Goal: Information Seeking & Learning: Learn about a topic

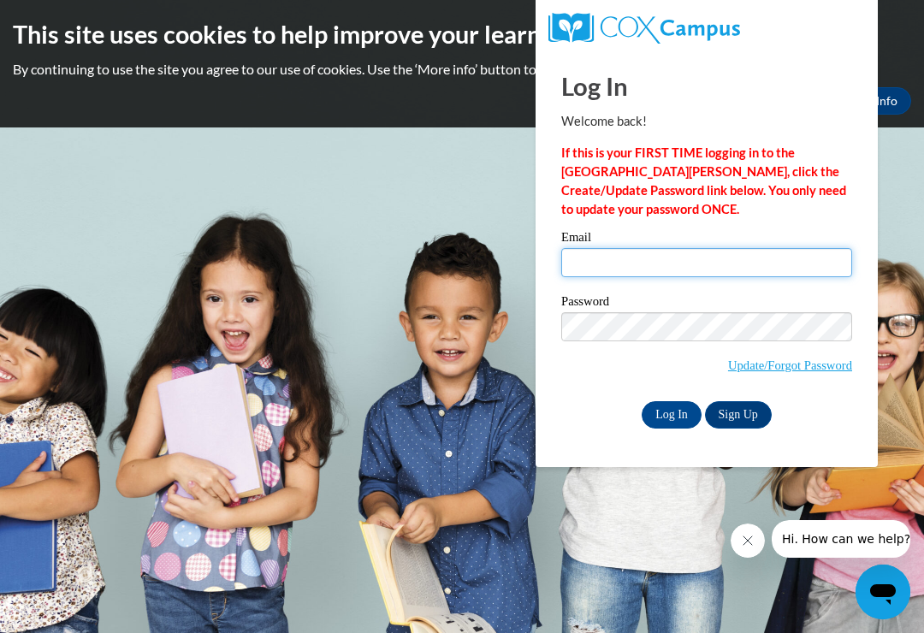
click at [764, 257] on input "Email" at bounding box center [706, 262] width 291 height 29
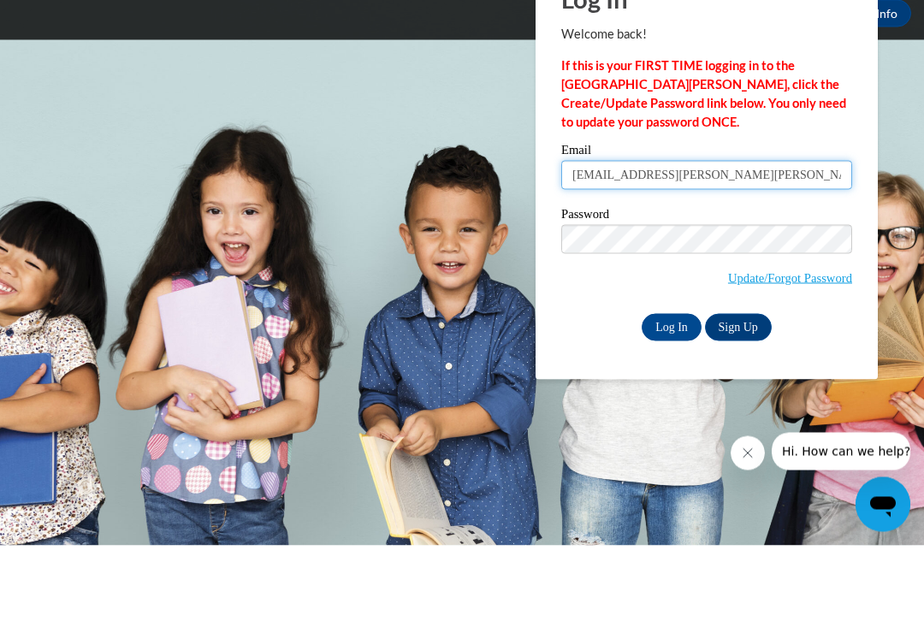
type input "[EMAIL_ADDRESS][PERSON_NAME][PERSON_NAME][DOMAIN_NAME]"
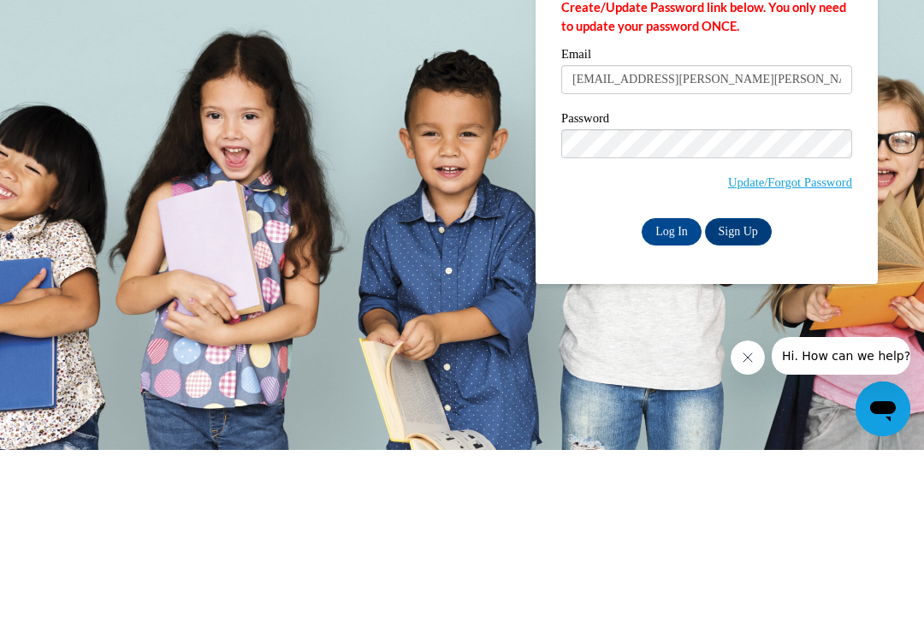
click at [676, 401] on input "Log In" at bounding box center [672, 414] width 60 height 27
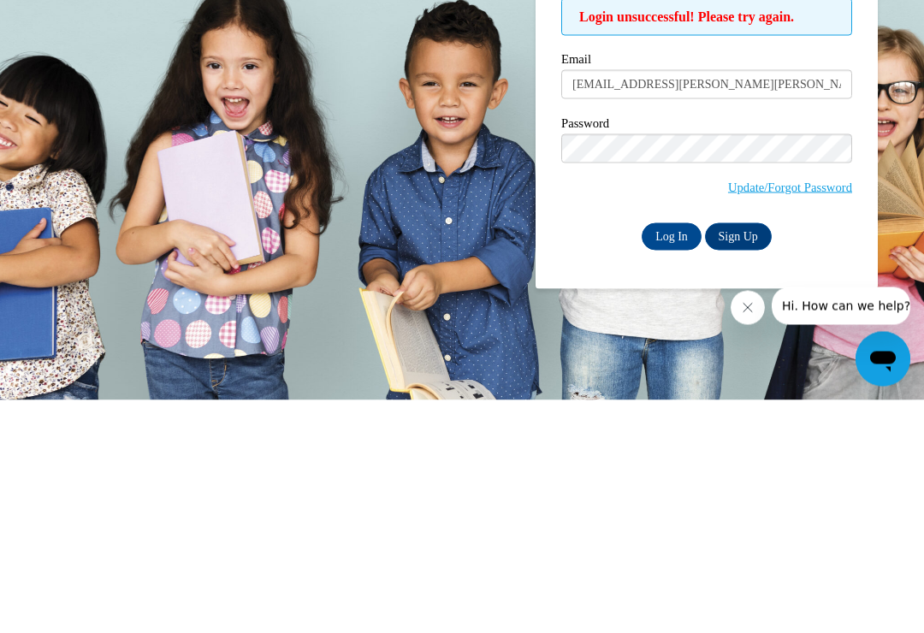
click at [660, 456] on input "Log In" at bounding box center [672, 469] width 60 height 27
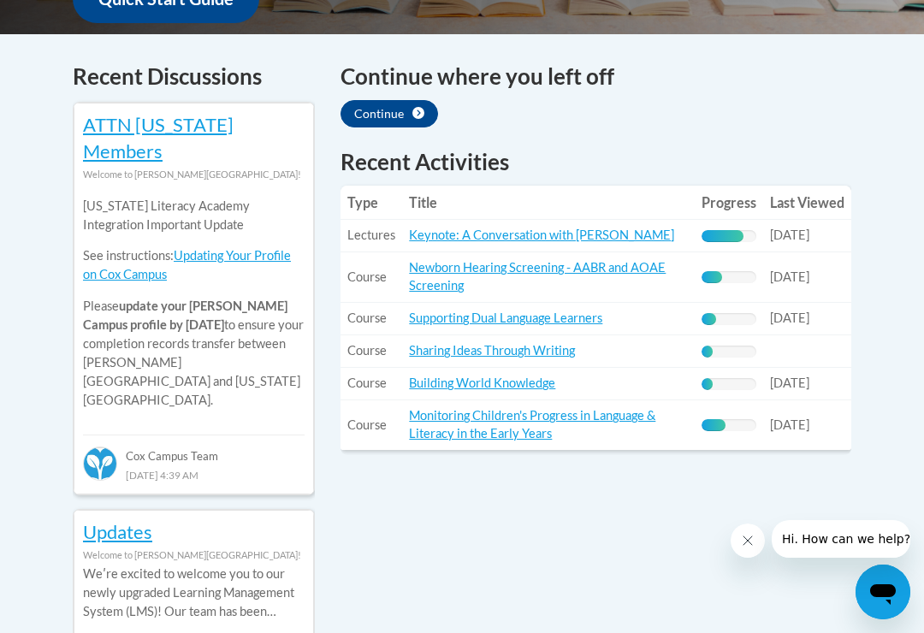
scroll to position [710, 0]
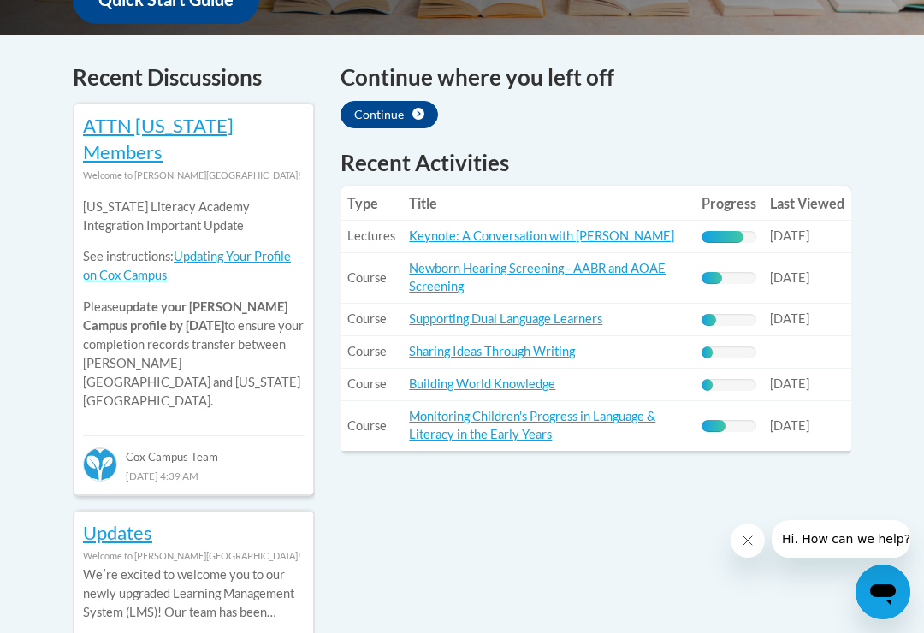
click at [648, 446] on td "Title: Monitoring Children's Progress in Language & Literacy in the Early Years" at bounding box center [548, 426] width 293 height 50
click at [619, 425] on link "Monitoring Children's Progress in Language & Literacy in the Early Years" at bounding box center [532, 425] width 246 height 33
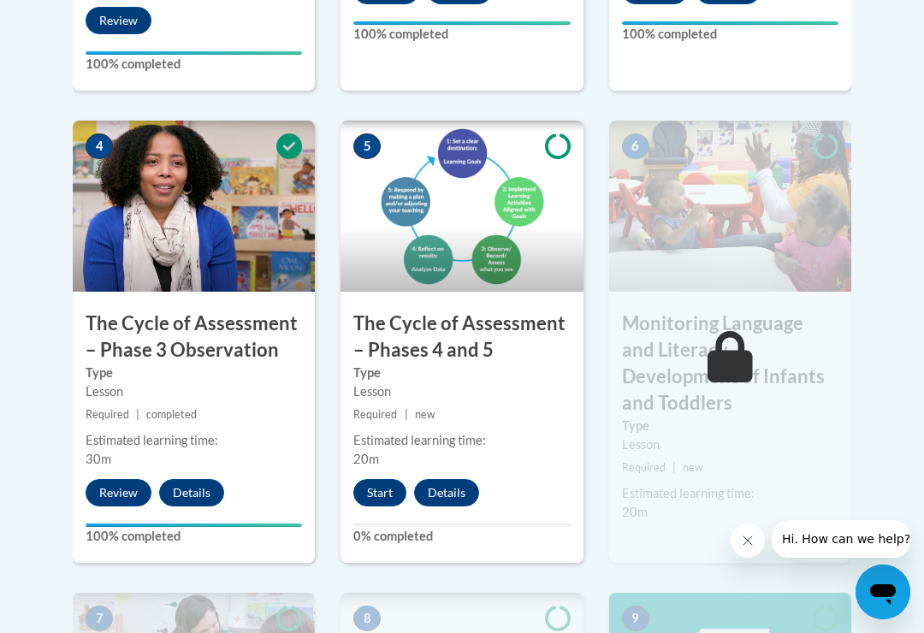
scroll to position [1045, 0]
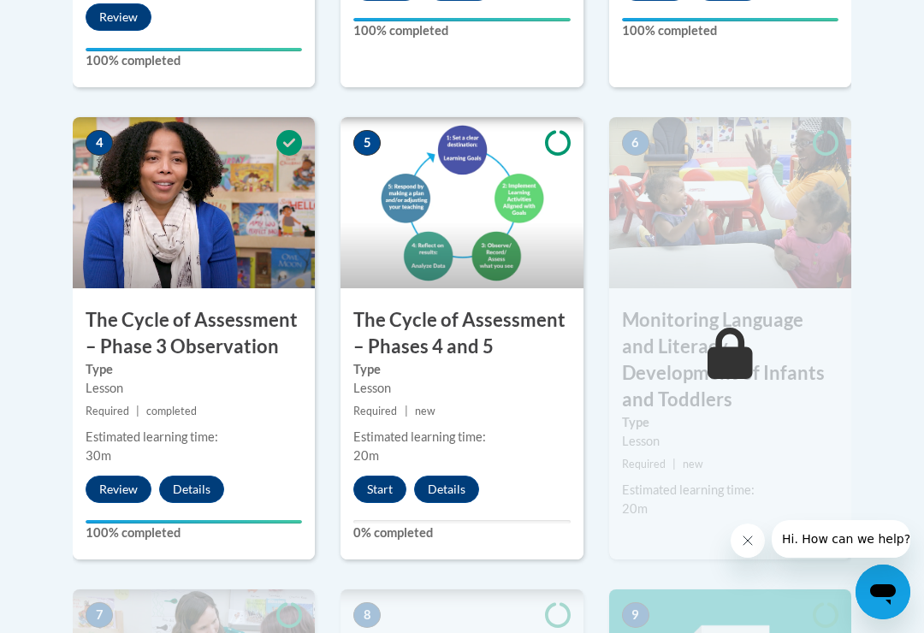
click at [382, 481] on button "Start" at bounding box center [379, 489] width 53 height 27
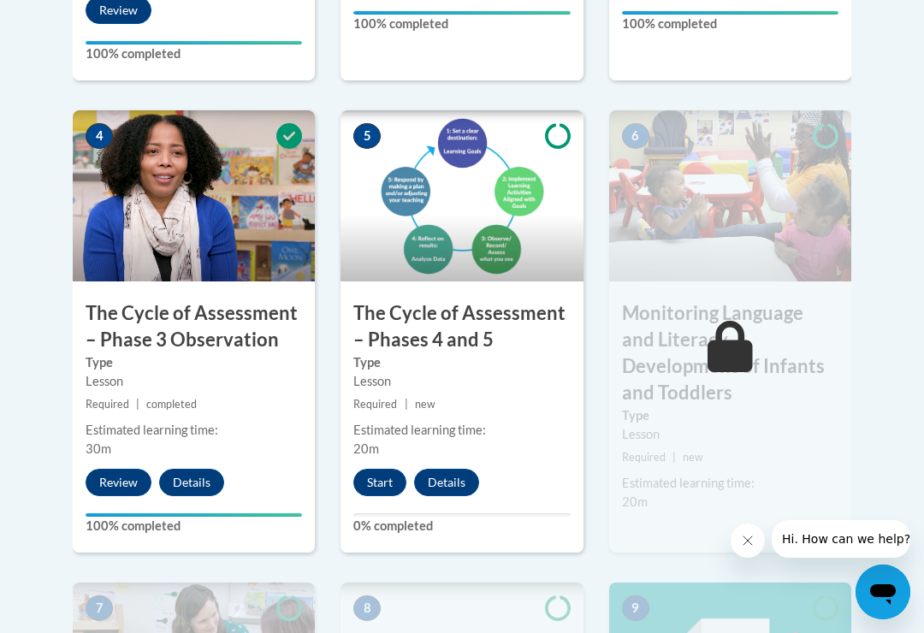
scroll to position [1071, 0]
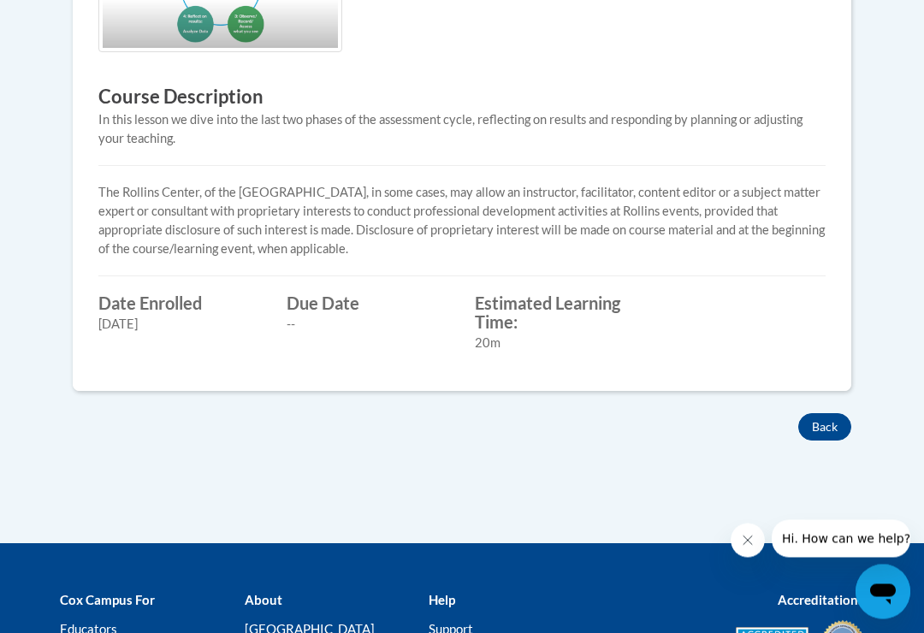
scroll to position [696, 0]
click at [826, 426] on button "Back" at bounding box center [824, 426] width 53 height 27
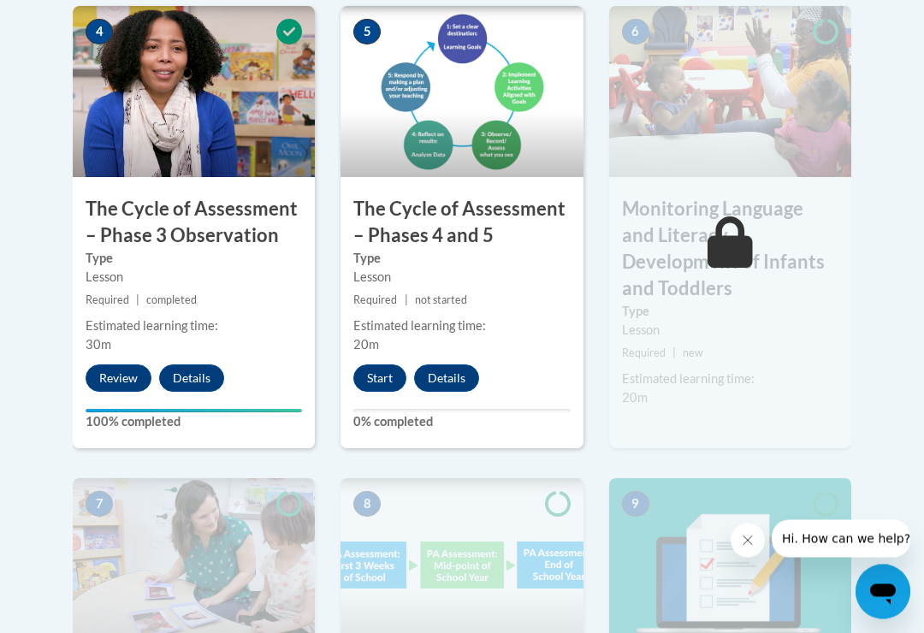
scroll to position [1156, 0]
click at [387, 364] on button "Start" at bounding box center [379, 377] width 53 height 27
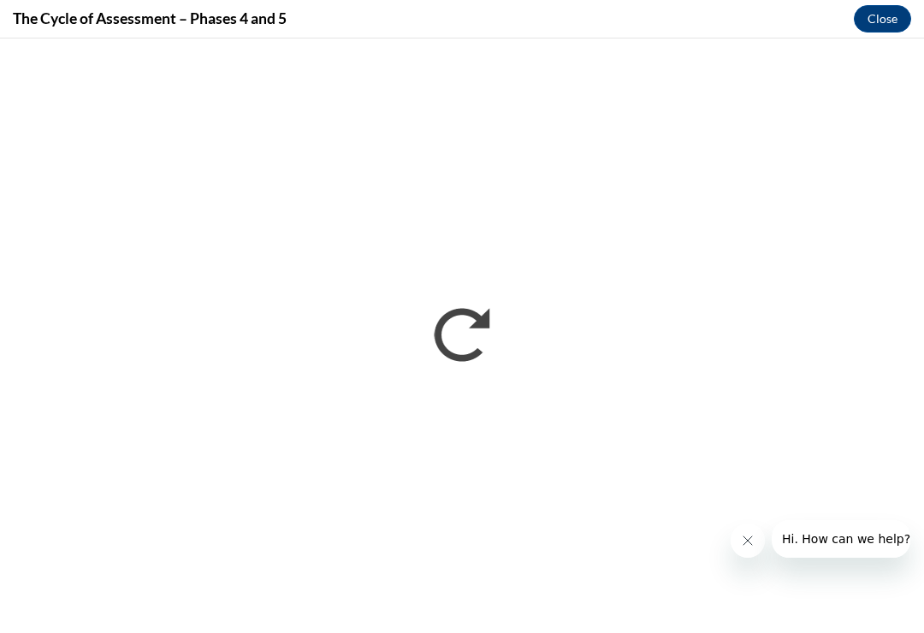
scroll to position [0, 0]
click at [749, 534] on icon "Close message from company" at bounding box center [748, 541] width 14 height 14
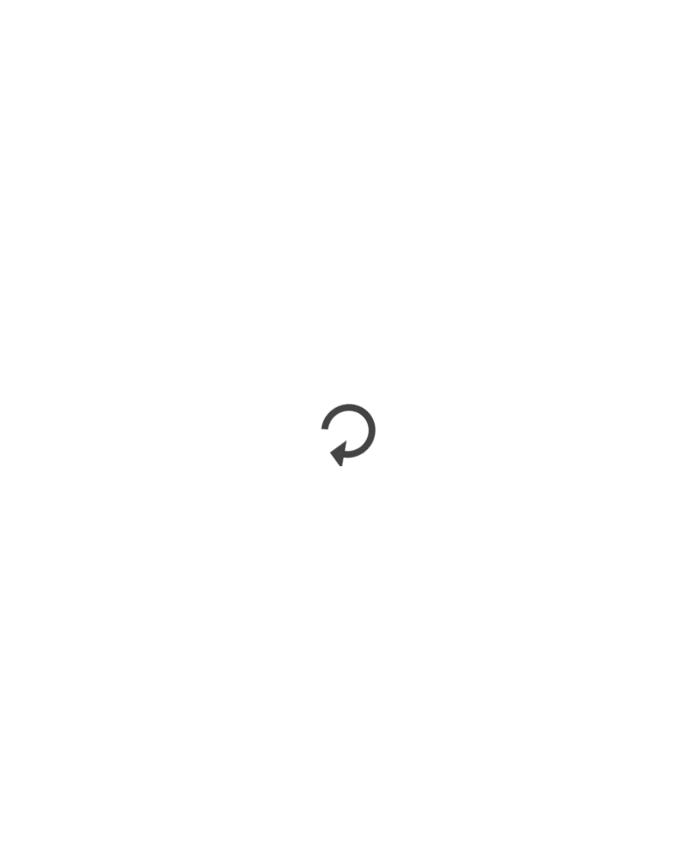
scroll to position [1148, 0]
